Goal: Information Seeking & Learning: Learn about a topic

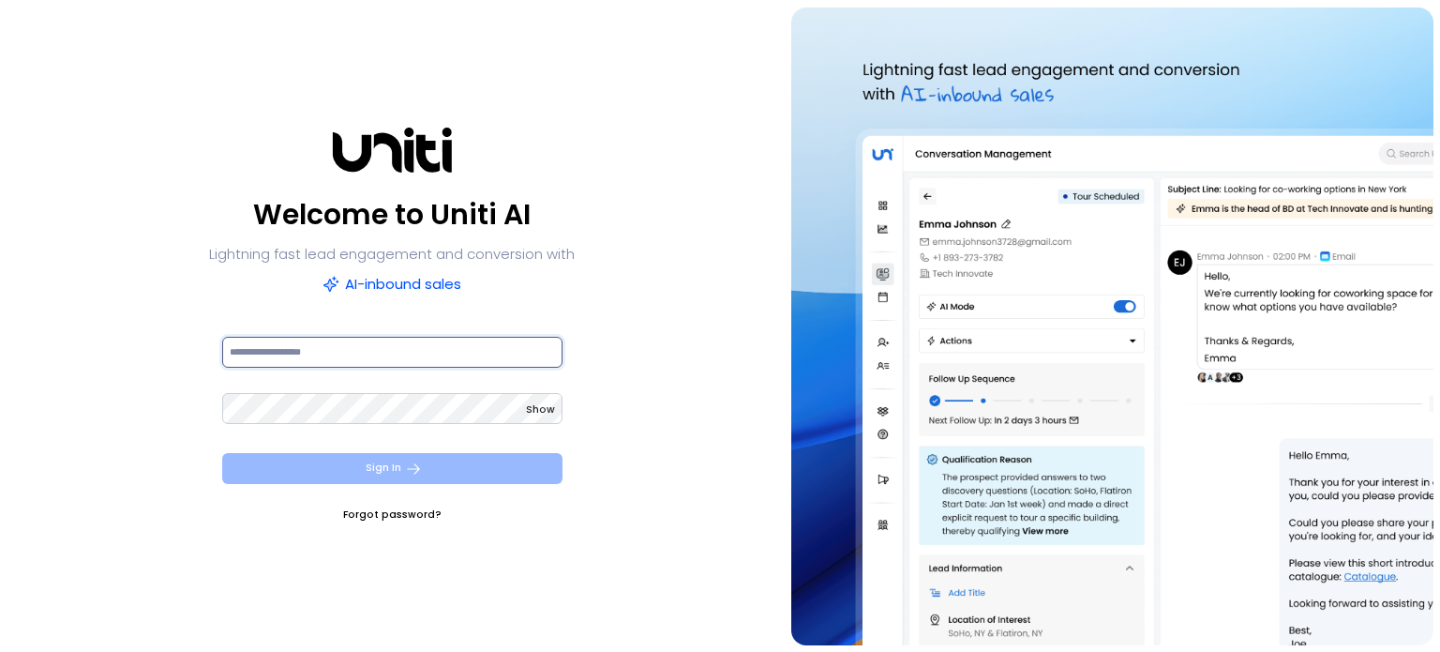
type input "**********"
click at [405, 462] on icon "submit" at bounding box center [413, 468] width 17 height 17
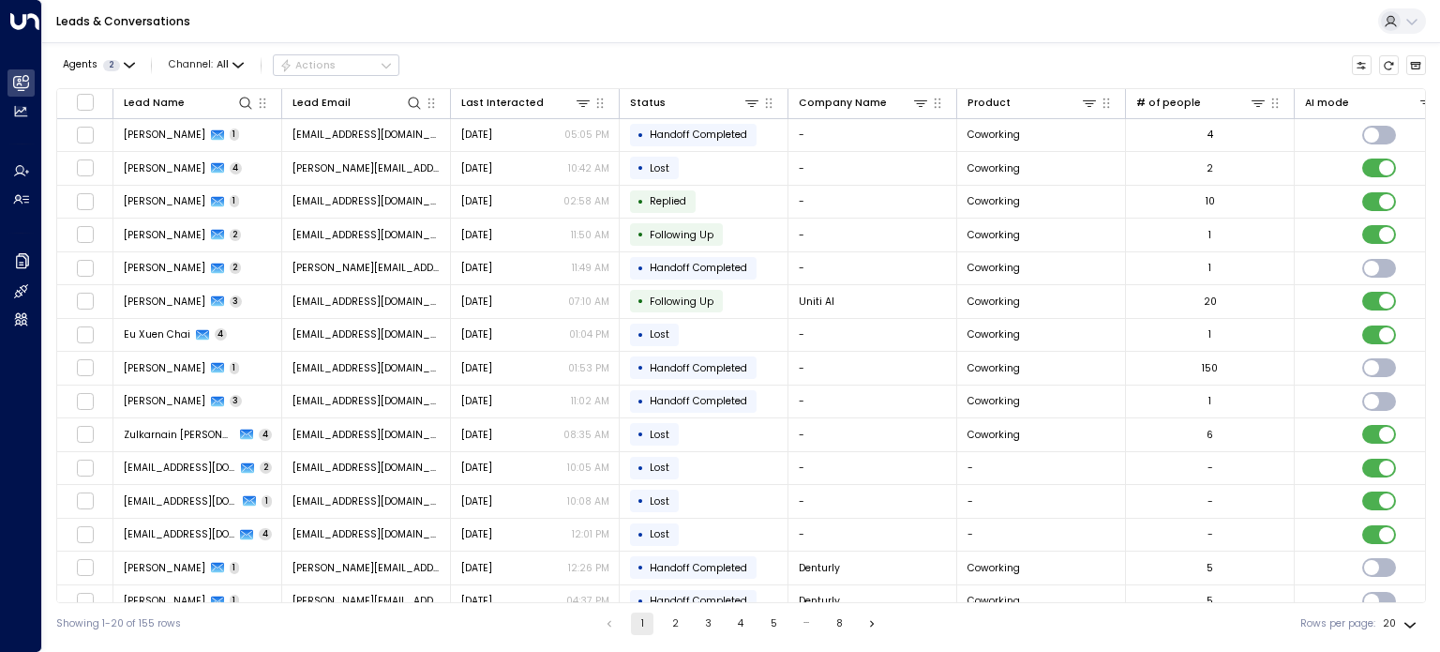
drag, startPoint x: 419, startPoint y: 259, endPoint x: 547, endPoint y: 37, distance: 255.8
click at [547, 37] on div "Leads & Conversations" at bounding box center [741, 21] width 1398 height 43
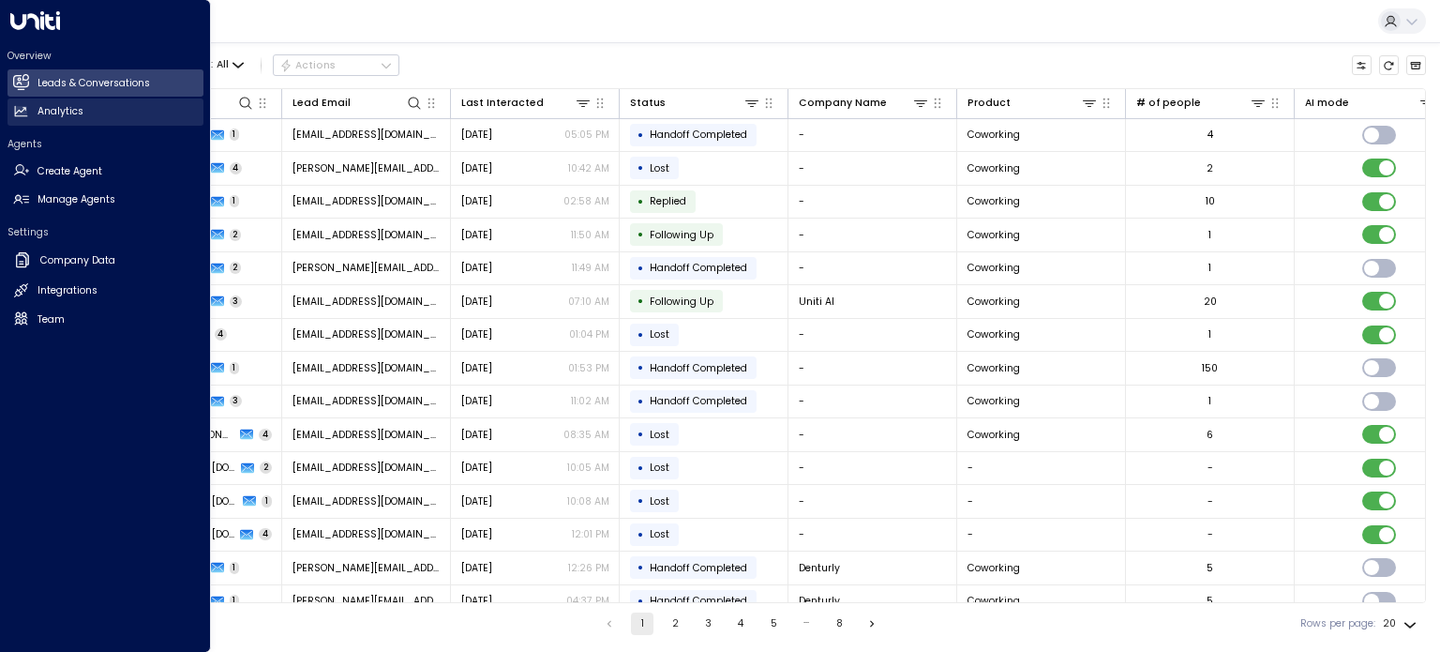
click at [47, 118] on h2 "Analytics" at bounding box center [60, 111] width 46 height 15
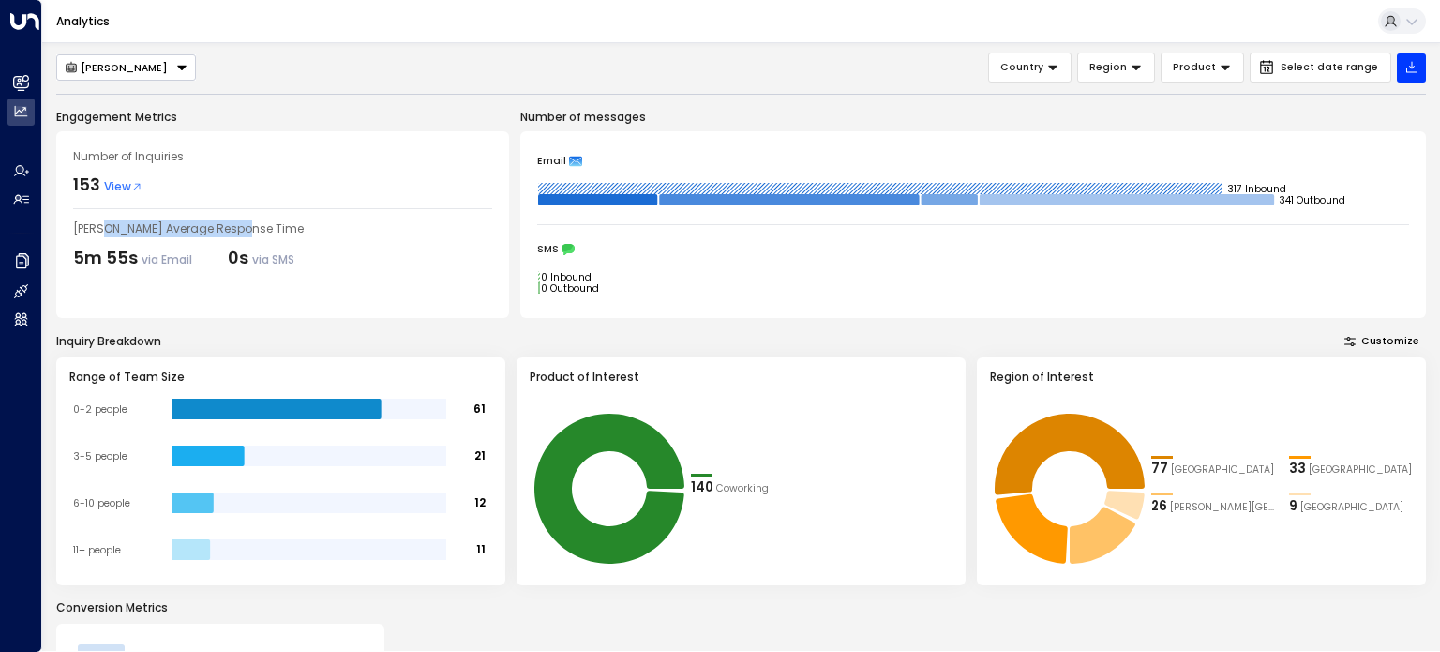
drag, startPoint x: 97, startPoint y: 229, endPoint x: 226, endPoint y: 233, distance: 128.5
click at [226, 233] on div "[PERSON_NAME] Average Response Time" at bounding box center [282, 228] width 419 height 17
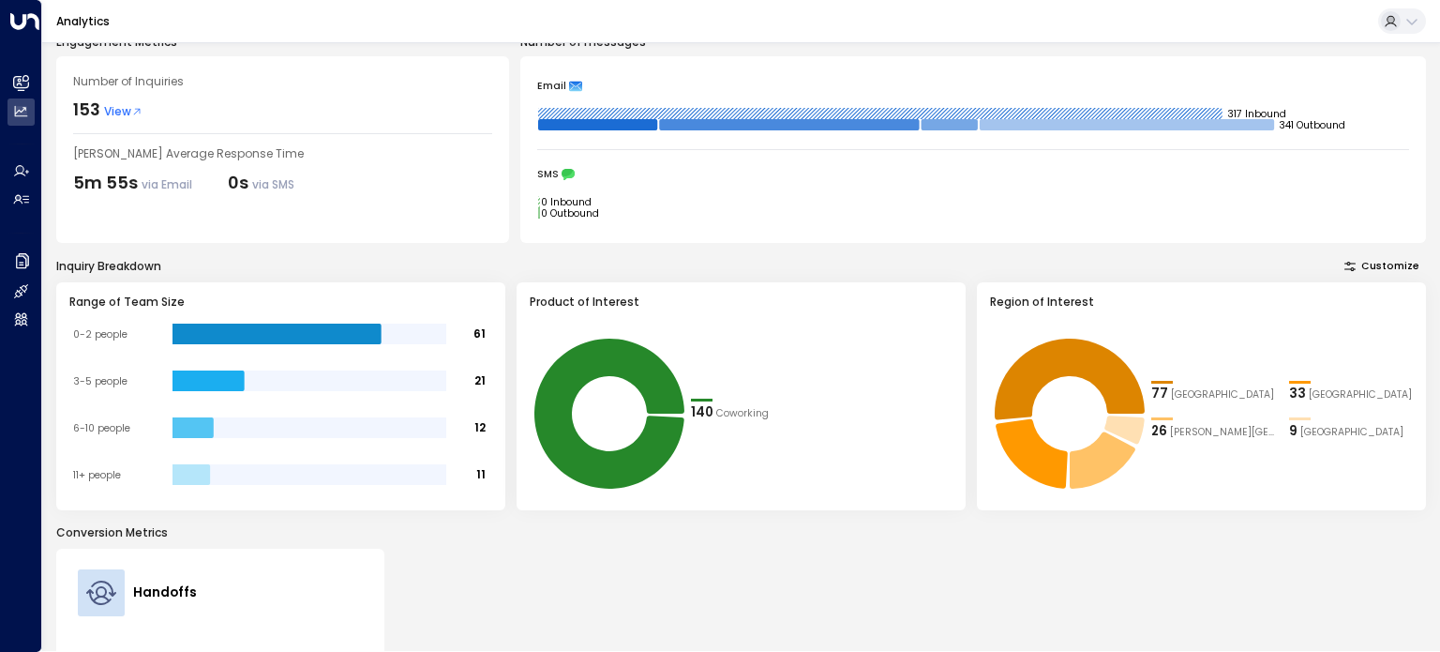
scroll to position [79, 0]
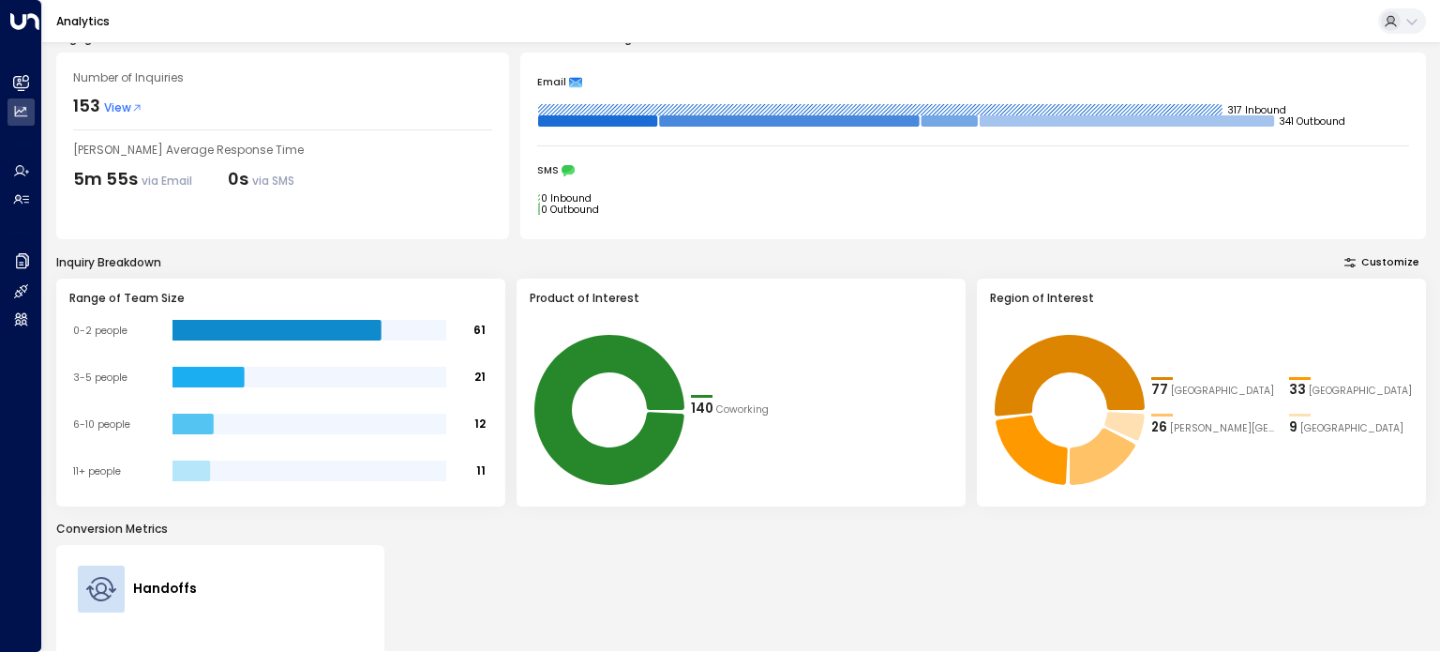
drag, startPoint x: 164, startPoint y: 202, endPoint x: 512, endPoint y: 258, distance: 352.2
click at [512, 258] on div "Inquiry Breakdown Customize" at bounding box center [741, 263] width 1370 height 20
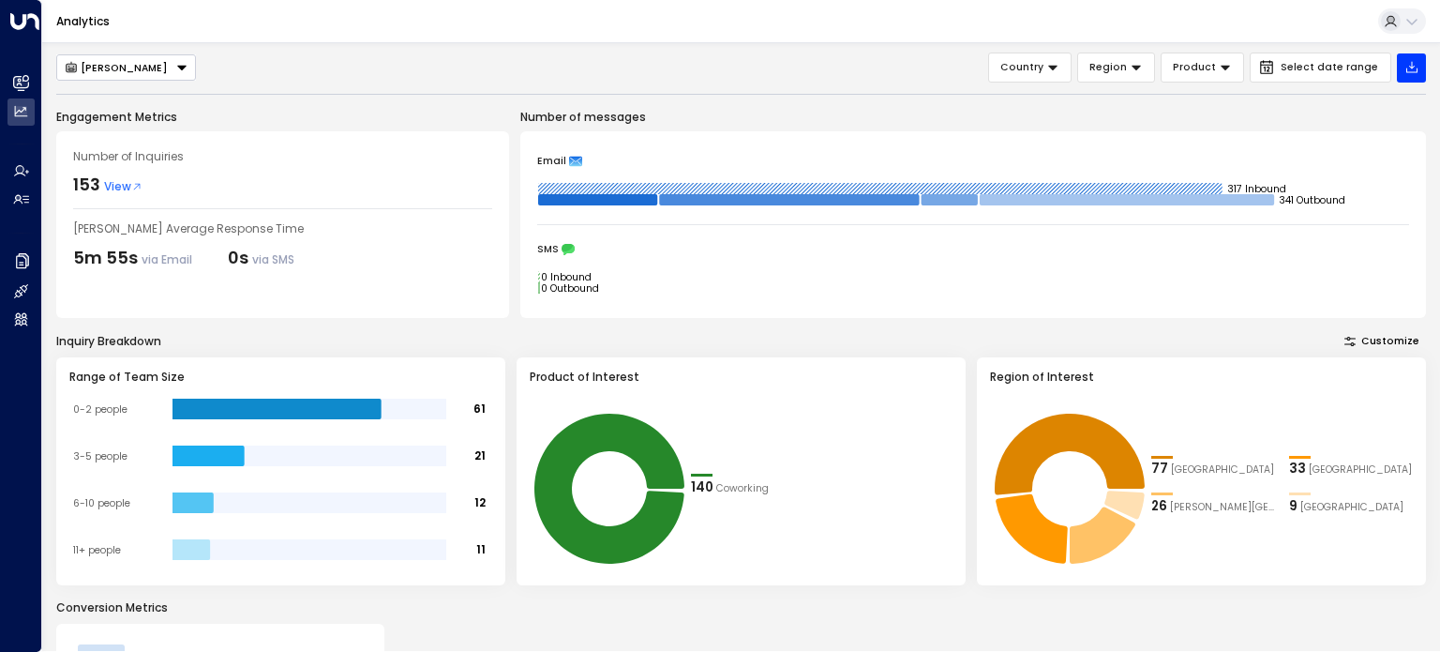
scroll to position [295, 0]
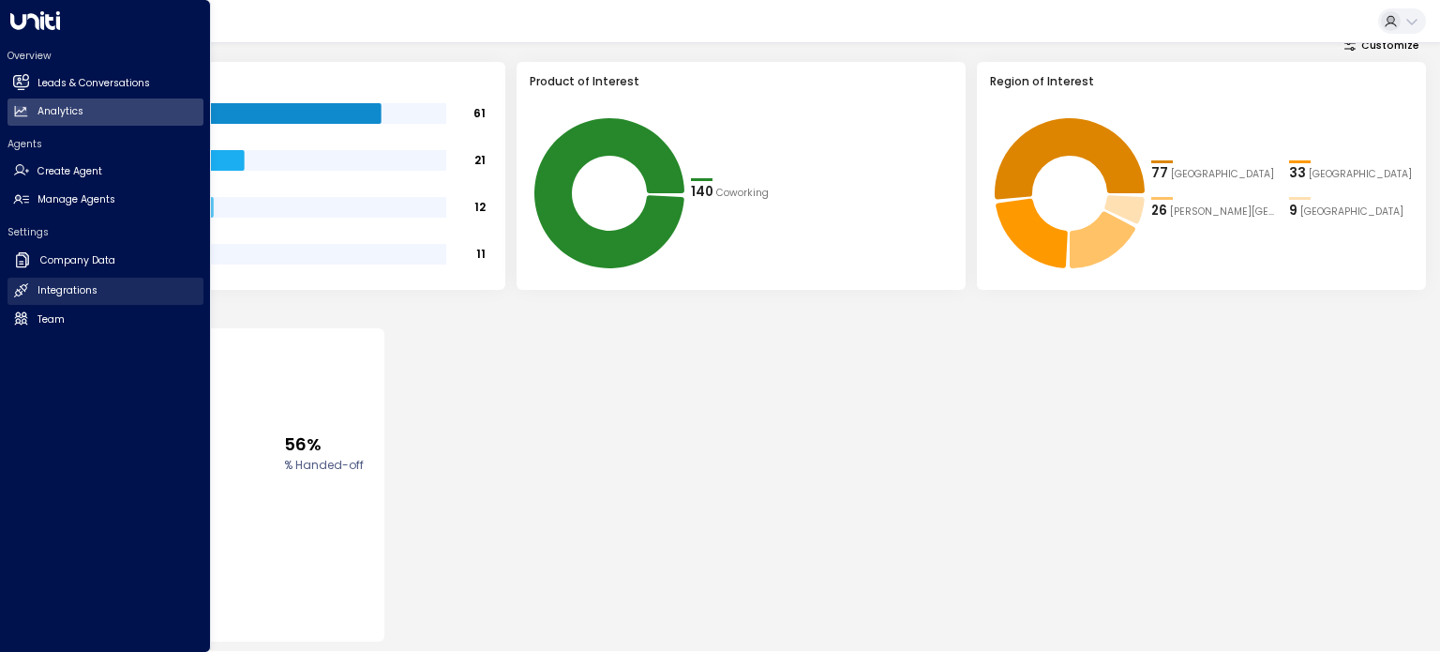
click at [72, 292] on h2 "Integrations" at bounding box center [67, 290] width 60 height 15
